Goal: Task Accomplishment & Management: Manage account settings

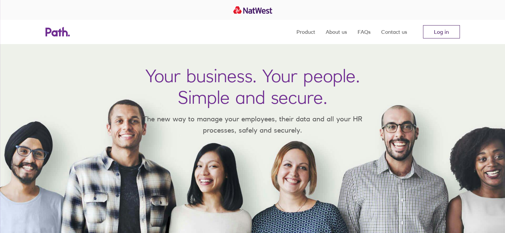
click at [441, 31] on link "Log in" at bounding box center [441, 31] width 37 height 13
click at [438, 31] on link "Log in" at bounding box center [441, 31] width 37 height 13
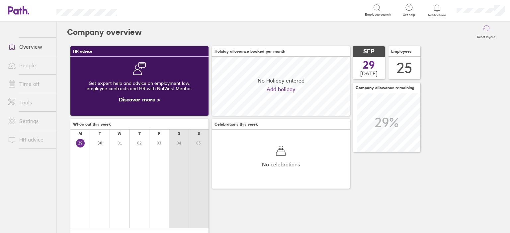
scroll to position [59, 138]
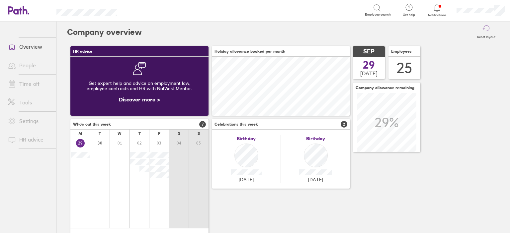
click at [37, 62] on link "People" at bounding box center [29, 65] width 53 height 13
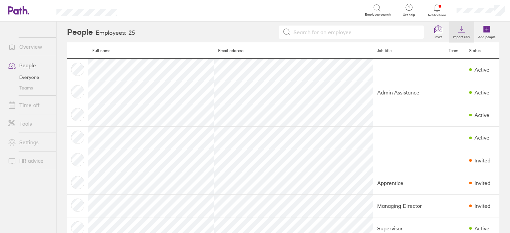
click at [458, 35] on label "Import CSV" at bounding box center [461, 36] width 25 height 6
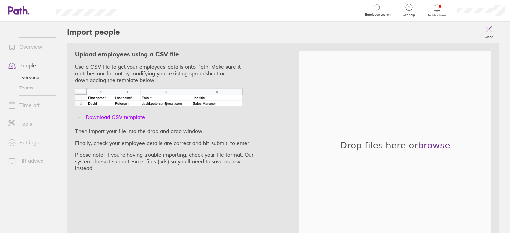
click at [121, 115] on span "Download CSV template" at bounding box center [115, 117] width 59 height 11
click at [173, 105] on img at bounding box center [159, 98] width 168 height 18
click at [35, 123] on link "Tools" at bounding box center [29, 123] width 53 height 13
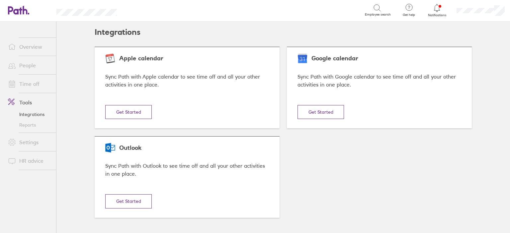
click at [32, 115] on link "Integrations" at bounding box center [29, 114] width 53 height 11
click at [36, 115] on link "Integrations" at bounding box center [29, 114] width 53 height 11
click at [25, 126] on link "Reports" at bounding box center [29, 125] width 53 height 11
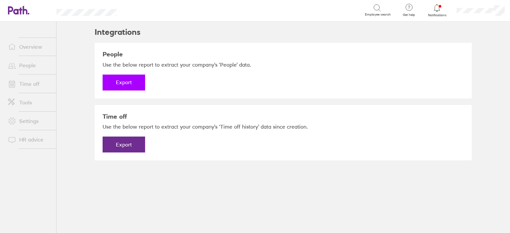
click at [118, 84] on button "Export" at bounding box center [124, 83] width 42 height 16
click at [117, 80] on link "Download" at bounding box center [124, 83] width 42 height 16
